Goal: Navigation & Orientation: Find specific page/section

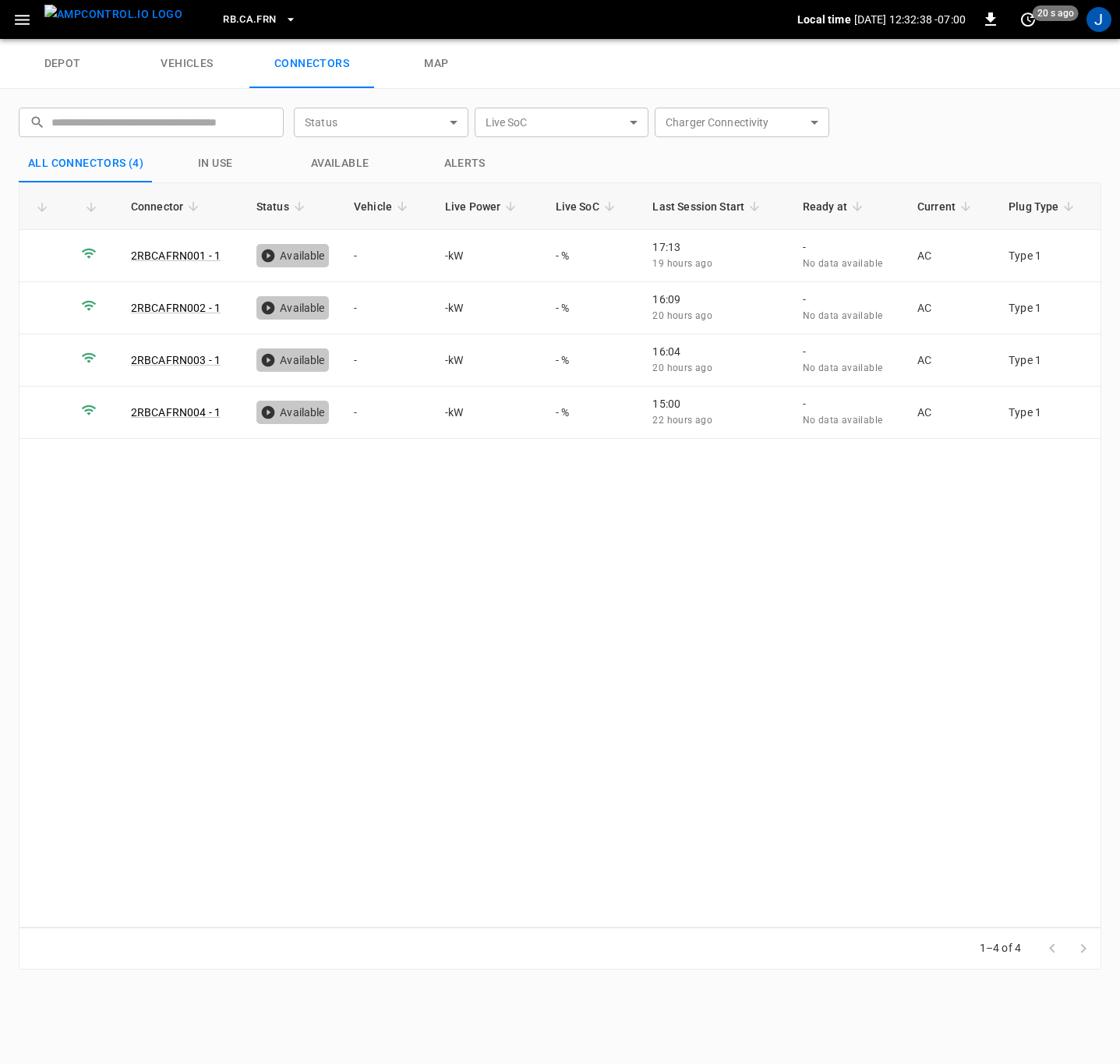
click at [283, 16] on icon "button" at bounding box center [290, 19] width 15 height 15
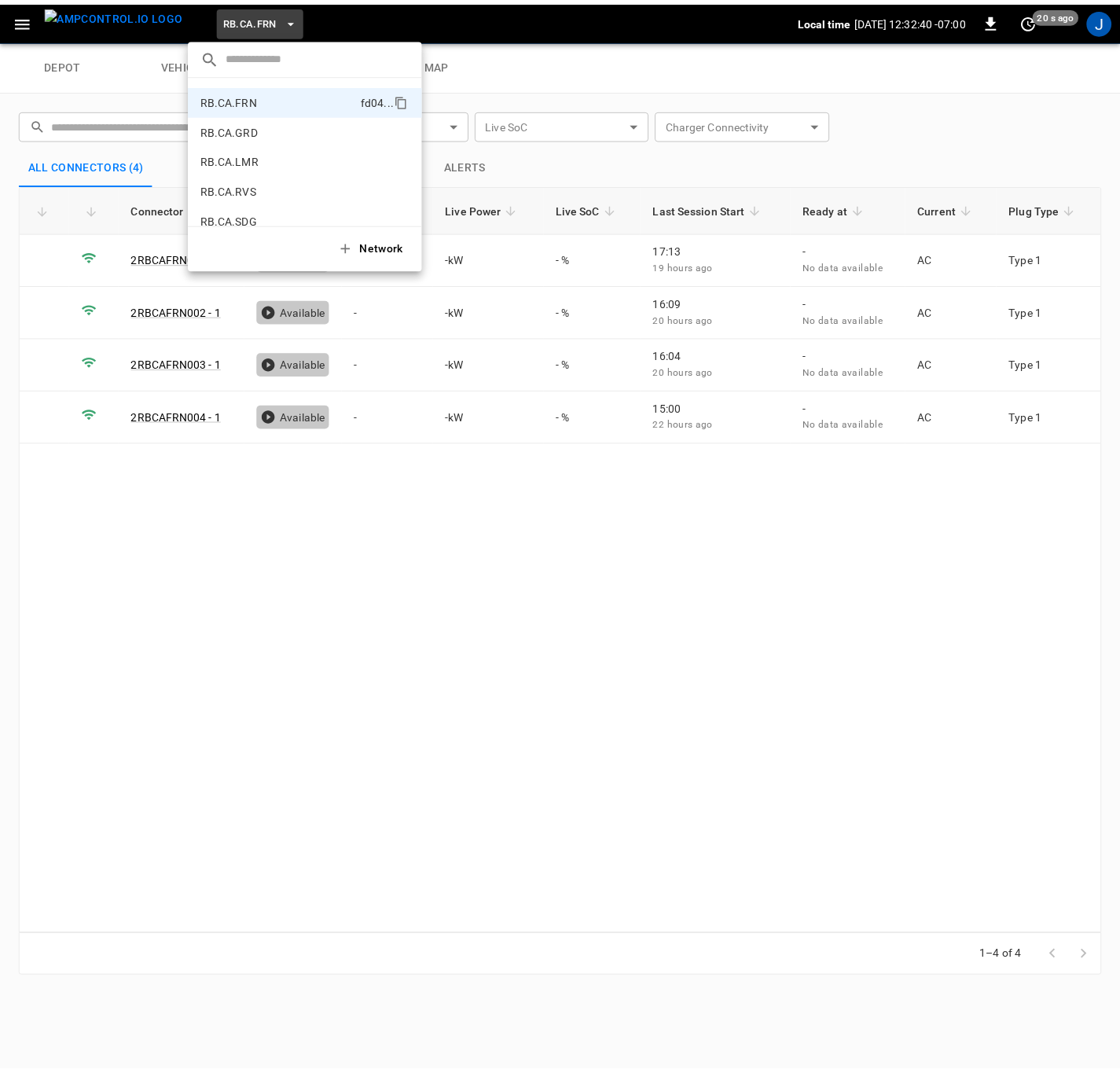
scroll to position [714, 0]
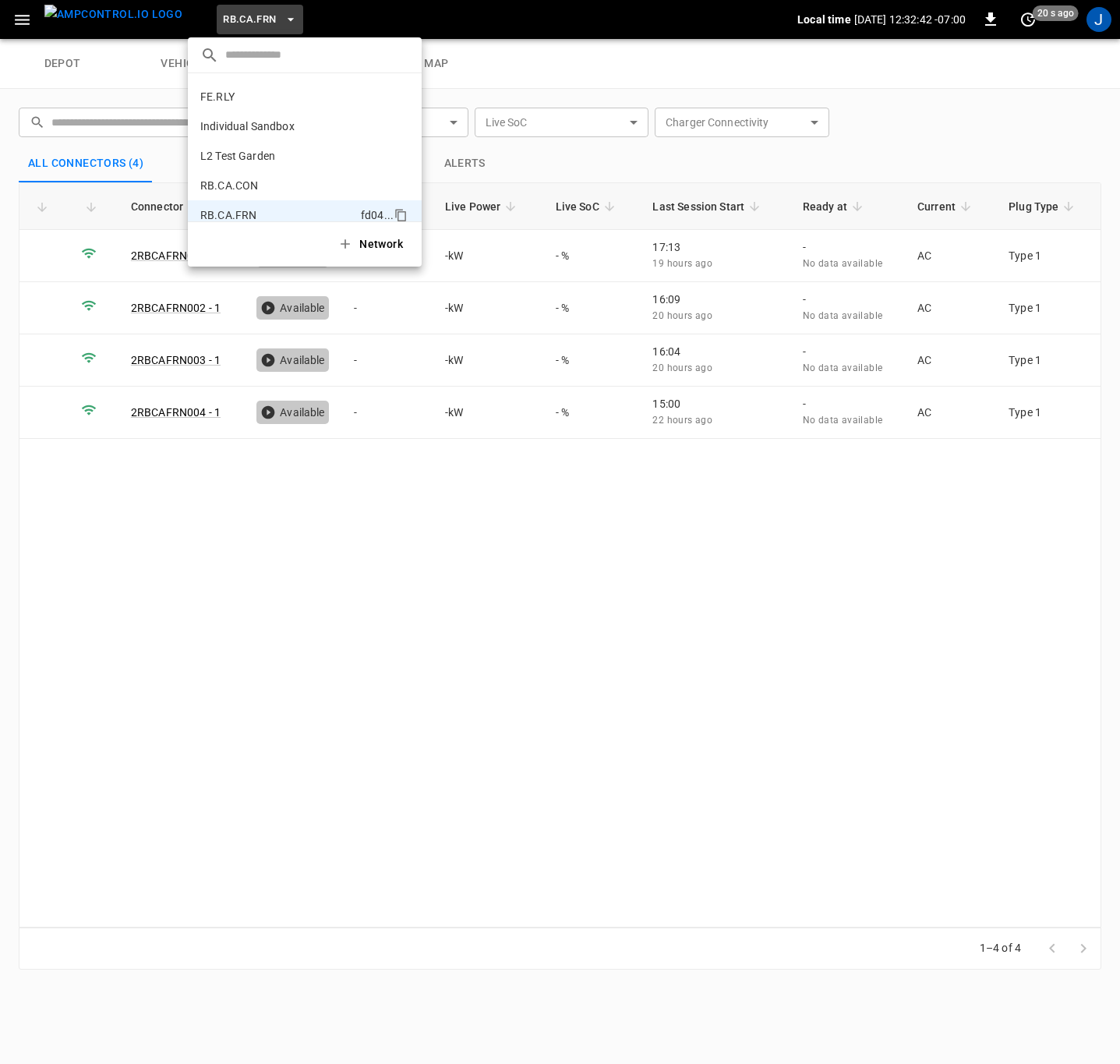
click at [213, 92] on p "FE.RLY" at bounding box center [276, 97] width 152 height 15
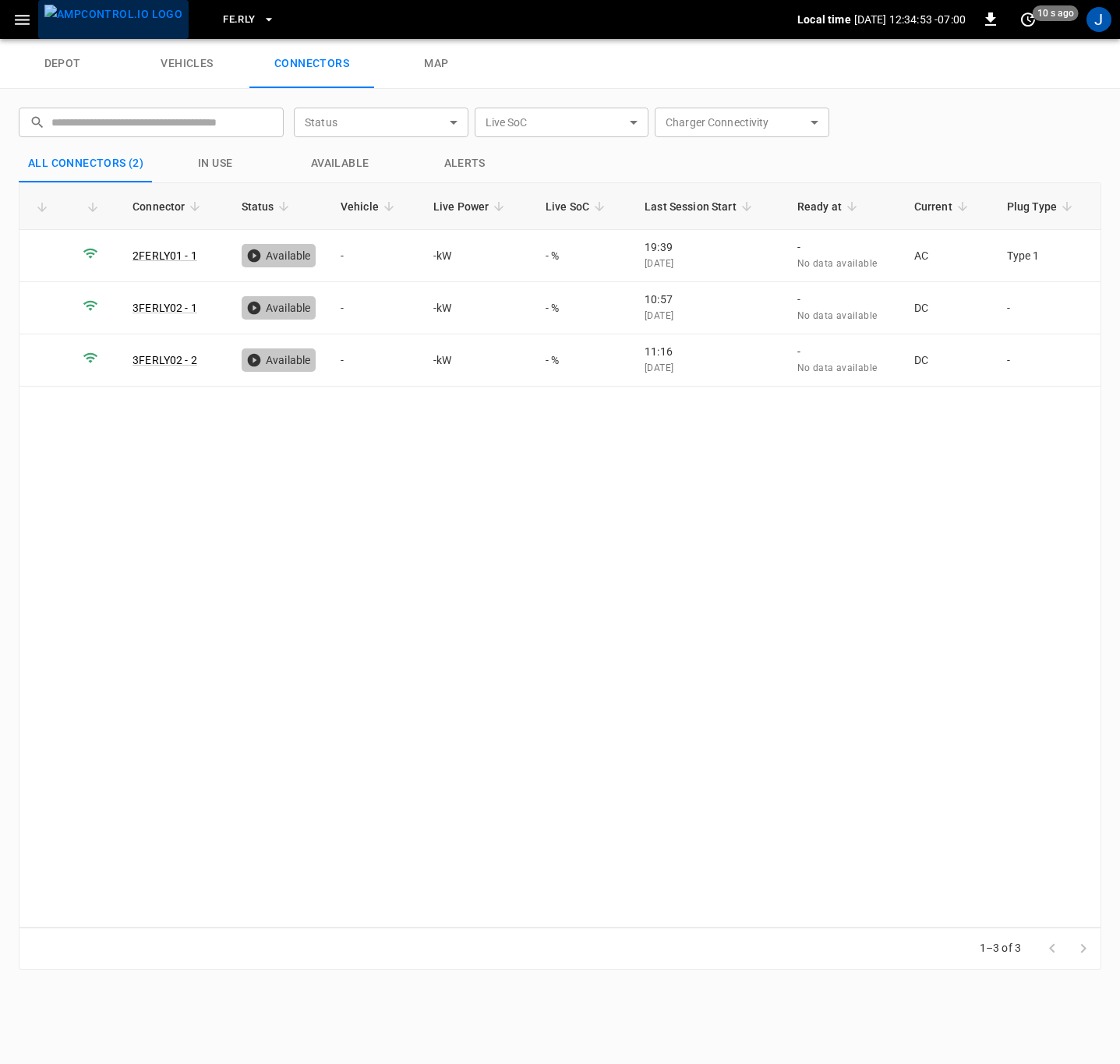
click at [122, 11] on img "menu" at bounding box center [114, 15] width 138 height 19
